Goal: Transaction & Acquisition: Purchase product/service

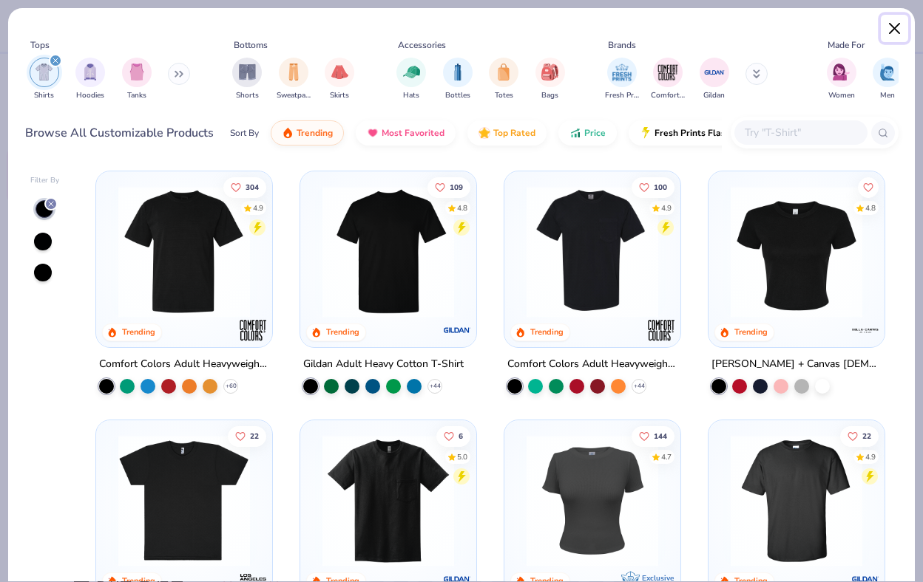
click at [887, 27] on button "Close" at bounding box center [894, 29] width 28 height 28
click at [188, 267] on img at bounding box center [184, 252] width 146 height 132
